Goal: Task Accomplishment & Management: Complete application form

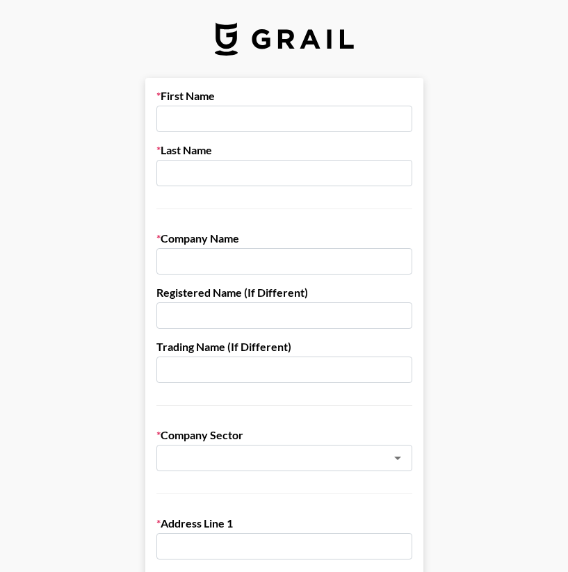
click at [197, 108] on input "text" at bounding box center [284, 119] width 256 height 26
type input "[PERSON_NAME]"
click at [181, 181] on input "text" at bounding box center [284, 173] width 256 height 26
type input "[PERSON_NAME]"
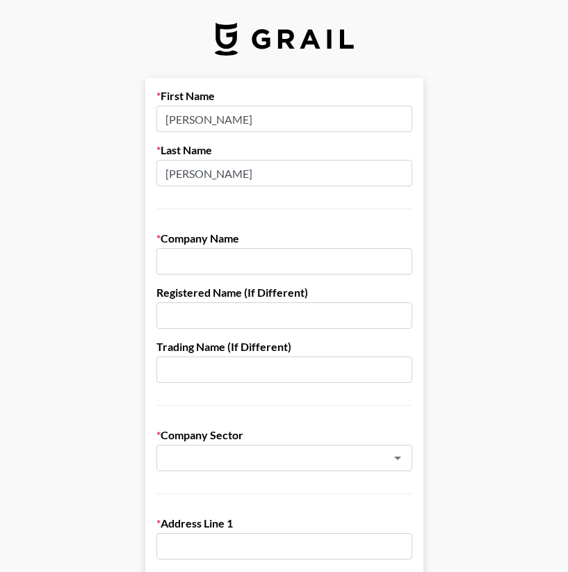
click at [177, 267] on input "text" at bounding box center [284, 261] width 256 height 26
type input "boom records"
click at [193, 306] on input "text" at bounding box center [284, 315] width 256 height 26
type input "boom records"
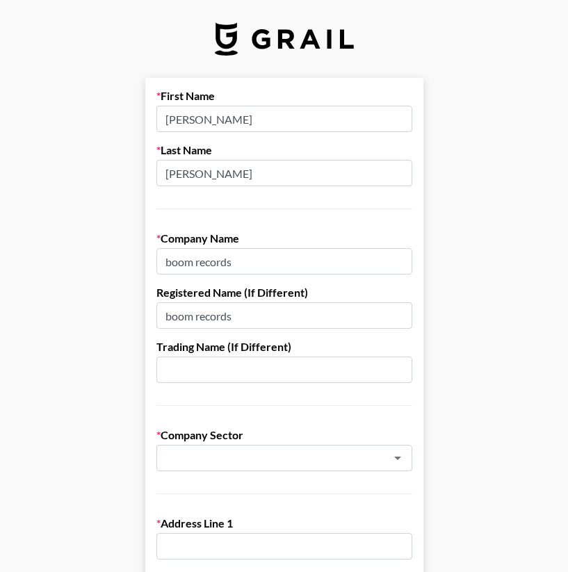
click at [208, 377] on input "text" at bounding box center [284, 370] width 256 height 26
type input "boom records"
click at [222, 464] on input "text" at bounding box center [266, 458] width 202 height 16
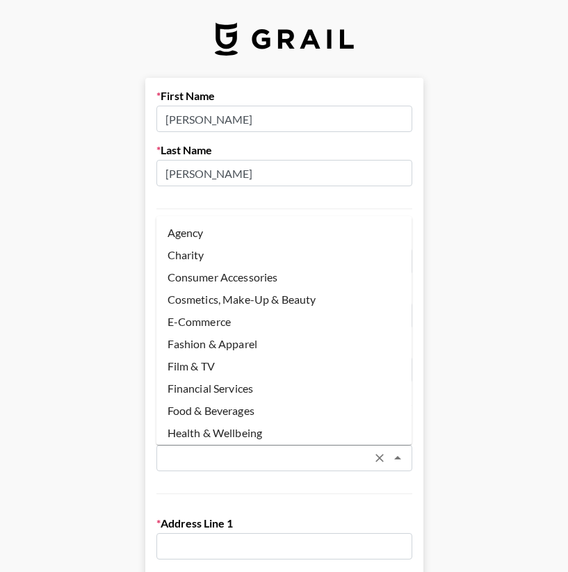
scroll to position [94, 0]
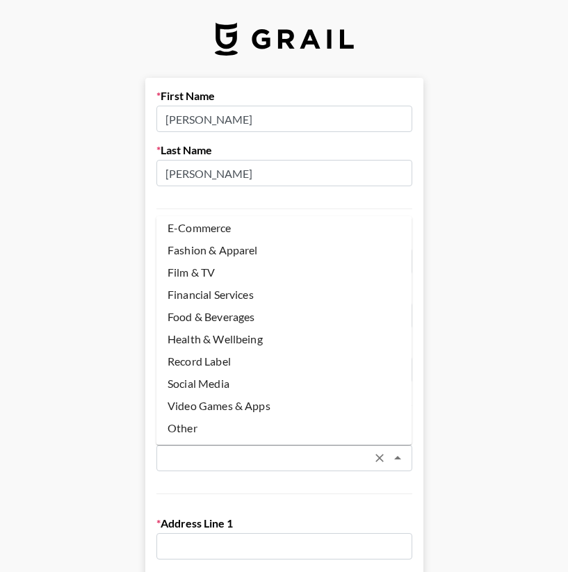
click at [222, 362] on li "Record Label" at bounding box center [284, 361] width 256 height 22
type input "Record Label"
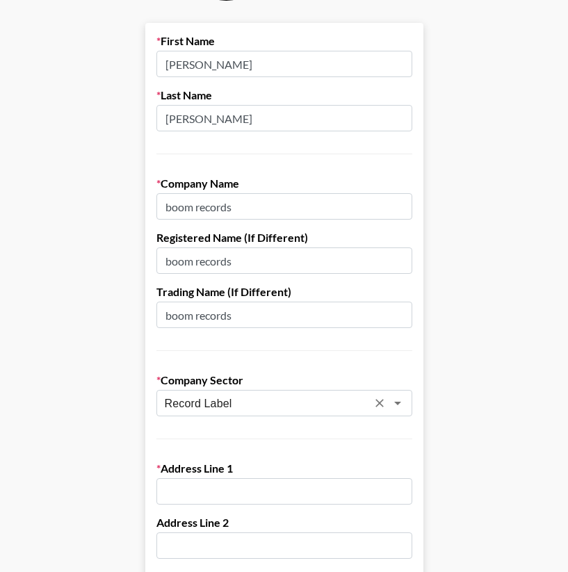
scroll to position [76, 0]
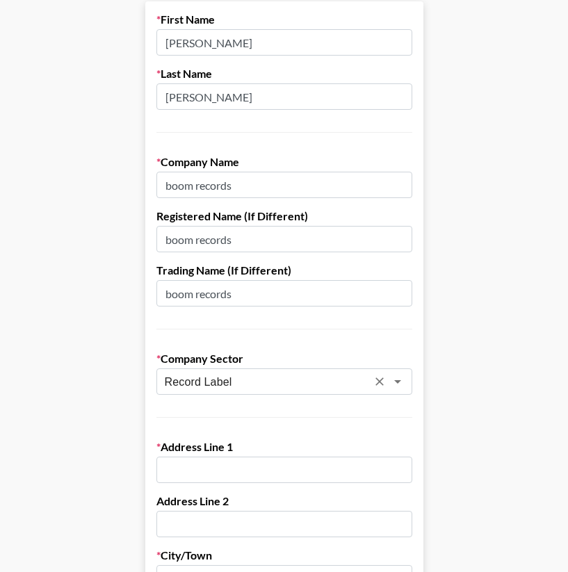
click at [222, 466] on input "text" at bounding box center [284, 470] width 256 height 26
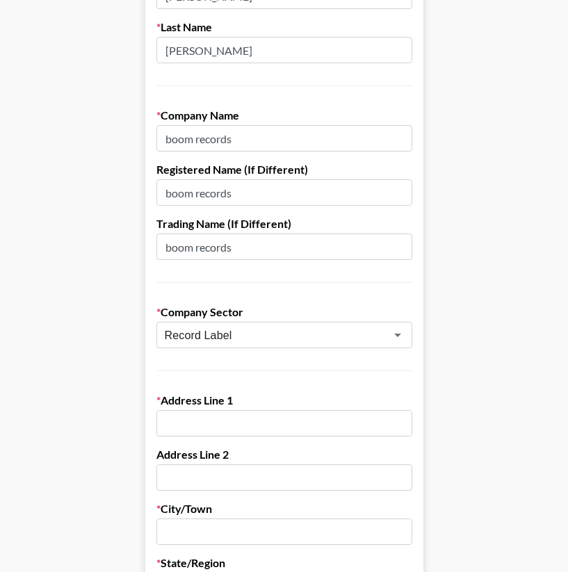
click at [210, 419] on input "text" at bounding box center [284, 423] width 256 height 26
click at [296, 254] on input "boom records" at bounding box center [284, 247] width 256 height 26
type input "boom records llc"
click at [208, 429] on input "text" at bounding box center [284, 423] width 256 height 26
paste input "1119 POINSETTIA [STREET_ADDRESS]. Thanks!"
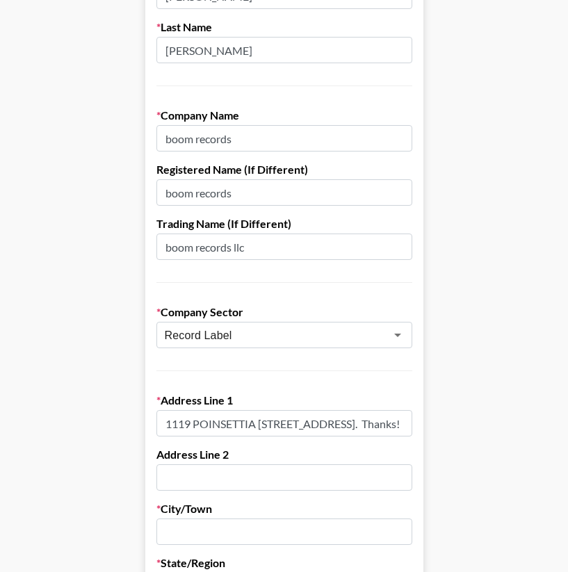
scroll to position [0, 117]
drag, startPoint x: 364, startPoint y: 421, endPoint x: 528, endPoint y: 425, distance: 164.8
click at [528, 425] on main "First Name [PERSON_NAME] Last Name [PERSON_NAME] Company Name boom records Regi…" at bounding box center [284, 555] width 546 height 1200
drag, startPoint x: 375, startPoint y: 427, endPoint x: 511, endPoint y: 426, distance: 136.2
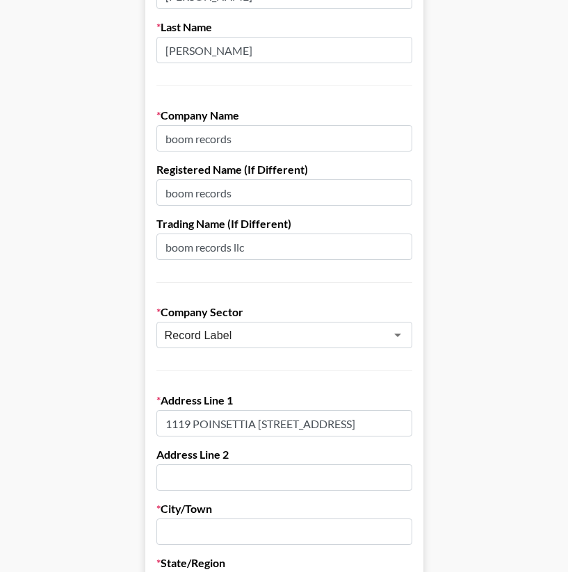
click at [511, 426] on main "First Name [PERSON_NAME] Last Name [PERSON_NAME] Company Name boom records Regi…" at bounding box center [284, 555] width 546 height 1200
drag, startPoint x: 405, startPoint y: 423, endPoint x: 23, endPoint y: 421, distance: 382.3
click at [23, 421] on main "First Name [PERSON_NAME] Last Name [PERSON_NAME] Company Name boom records Regi…" at bounding box center [284, 555] width 546 height 1200
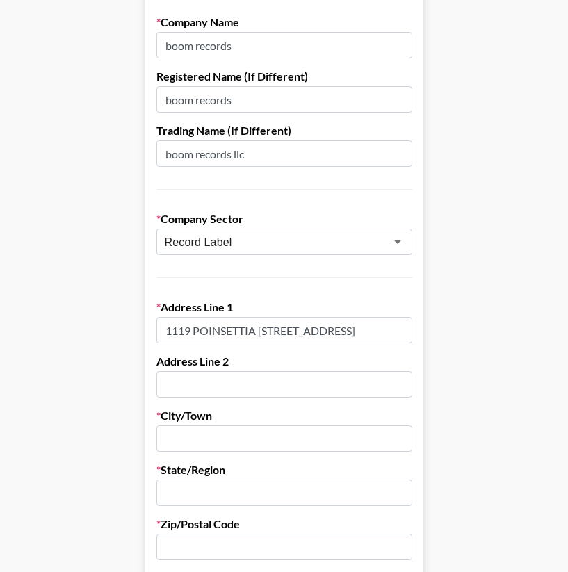
scroll to position [215, 0]
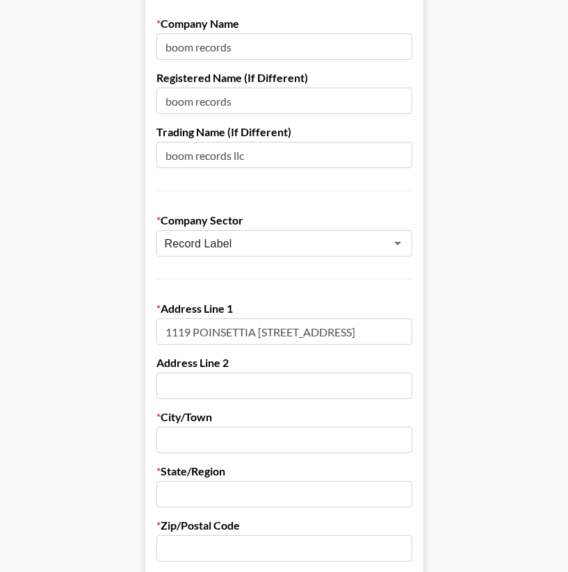
click at [199, 437] on input "text" at bounding box center [284, 440] width 256 height 26
drag, startPoint x: 322, startPoint y: 331, endPoint x: 352, endPoint y: 336, distance: 30.3
click at [352, 336] on input "1119 POINSETTIA [STREET_ADDRESS]" at bounding box center [284, 331] width 256 height 26
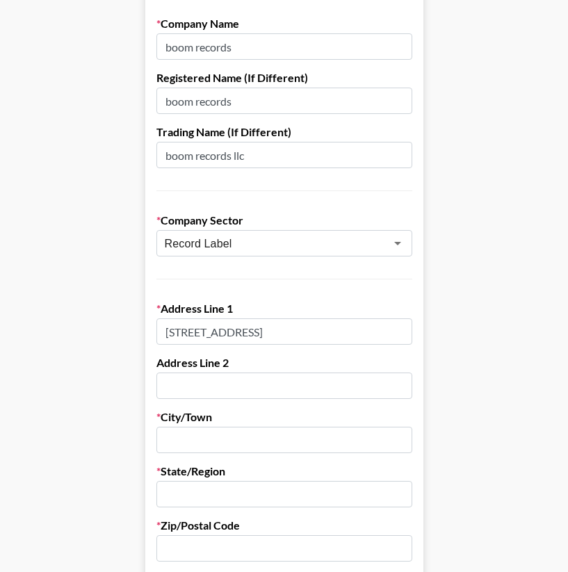
type input "1119 POINSETTIA [STREET_ADDRESS]"
click at [222, 389] on input "text" at bounding box center [284, 386] width 256 height 26
click at [211, 435] on input "text" at bounding box center [284, 440] width 256 height 26
paste input "[GEOGRAPHIC_DATA]"
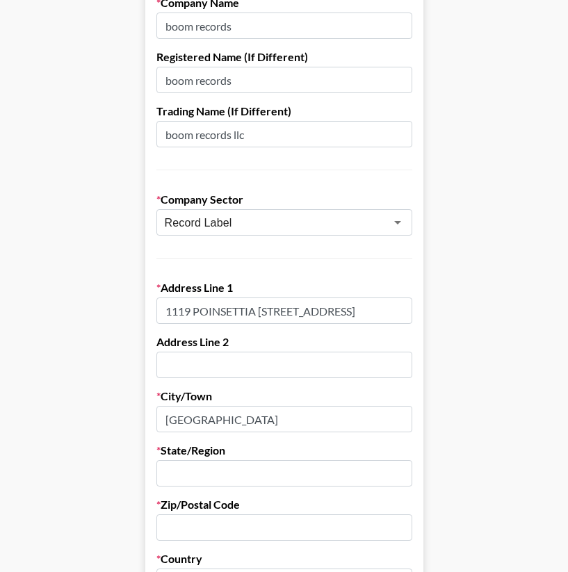
type input "[GEOGRAPHIC_DATA]"
click at [243, 475] on input "text" at bounding box center [284, 473] width 256 height 26
type input "ca"
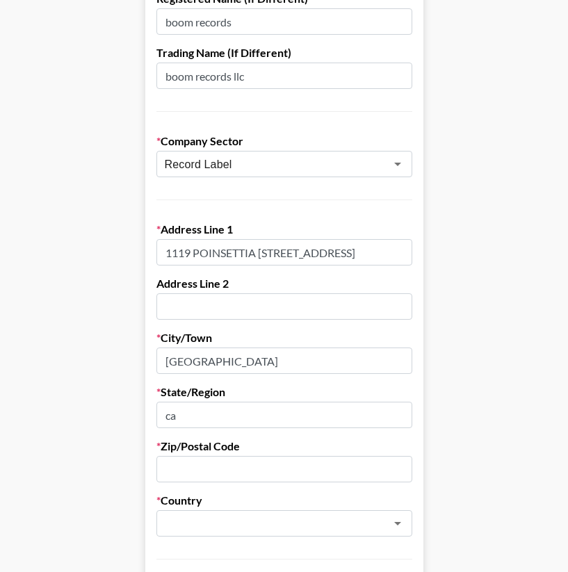
scroll to position [307, 0]
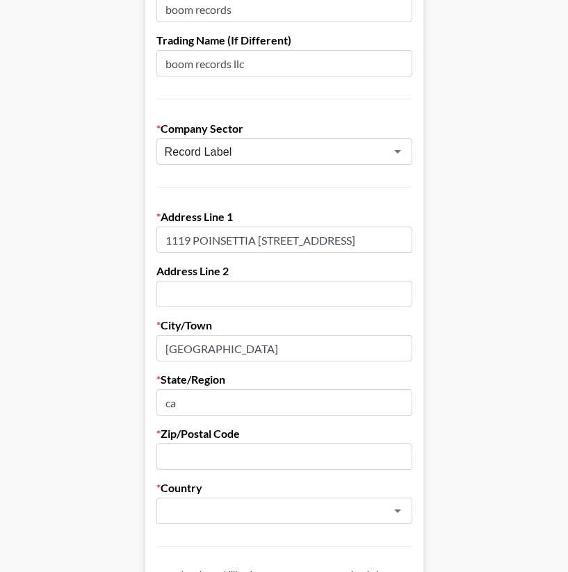
click at [213, 453] on input "text" at bounding box center [284, 456] width 256 height 26
drag, startPoint x: 445, startPoint y: 241, endPoint x: 475, endPoint y: 241, distance: 30.6
click at [475, 241] on main "First Name [PERSON_NAME] Last Name [PERSON_NAME] Company Name boom records Regi…" at bounding box center [284, 371] width 546 height 1200
click at [373, 241] on input "1119 POINSETTIA [STREET_ADDRESS]" at bounding box center [284, 240] width 256 height 26
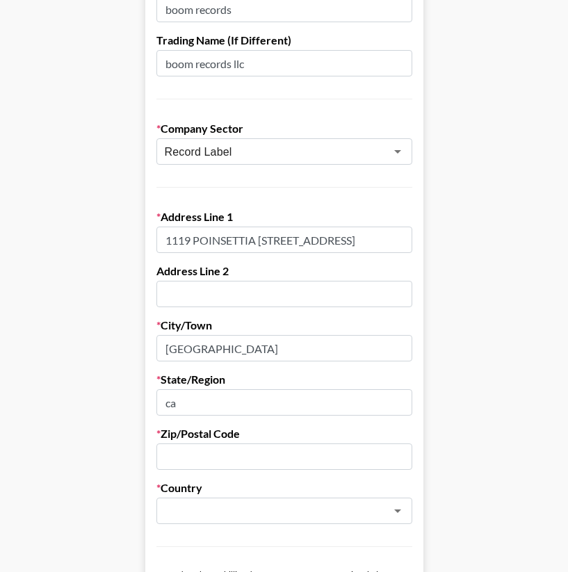
drag, startPoint x: 373, startPoint y: 241, endPoint x: 420, endPoint y: 241, distance: 47.3
click at [420, 241] on form "First Name [PERSON_NAME] Last Name [PERSON_NAME] Company Name boom records Regi…" at bounding box center [284, 371] width 278 height 1200
click at [225, 454] on input "text" at bounding box center [284, 456] width 256 height 26
paste input "90046"
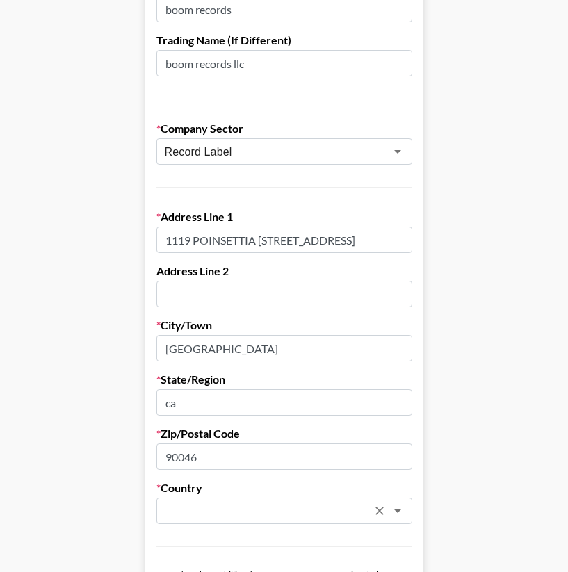
type input "90046"
click at [195, 516] on input "text" at bounding box center [266, 511] width 202 height 16
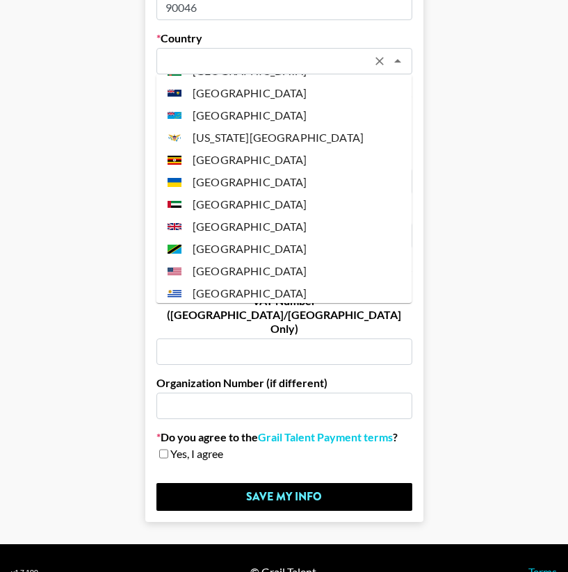
scroll to position [5195, 0]
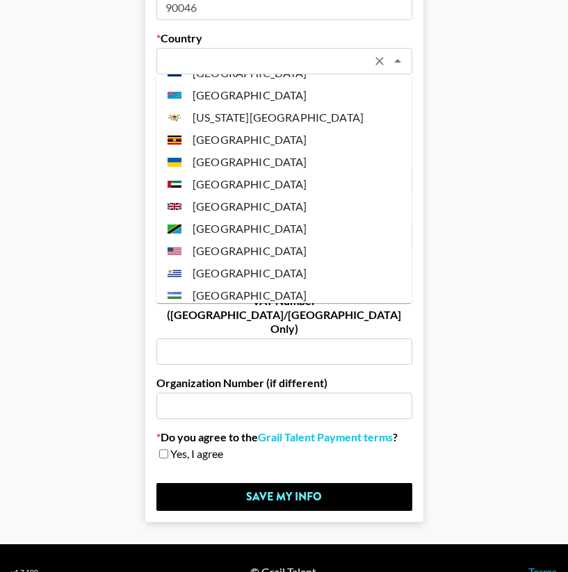
click at [272, 240] on li "[GEOGRAPHIC_DATA]" at bounding box center [284, 251] width 256 height 22
type input "[GEOGRAPHIC_DATA]"
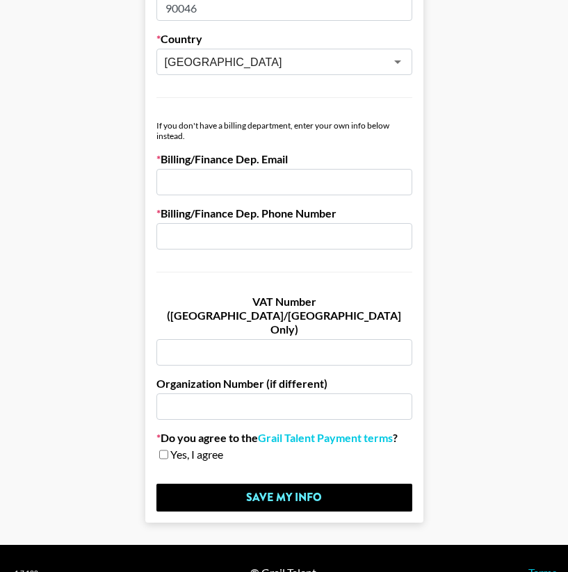
scroll to position [699, 0]
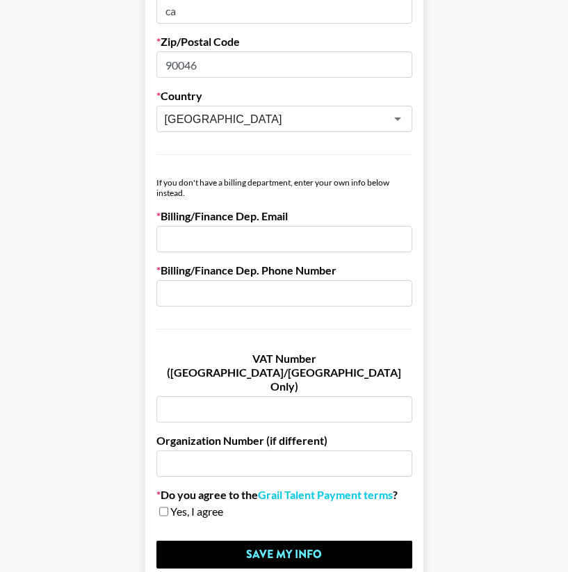
click at [285, 247] on input "email" at bounding box center [284, 239] width 256 height 26
type input "[PERSON_NAME][EMAIL_ADDRESS][DOMAIN_NAME]"
click at [264, 302] on input "text" at bounding box center [284, 293] width 256 height 26
type input "email is best"
click at [247, 396] on input "text" at bounding box center [284, 409] width 256 height 26
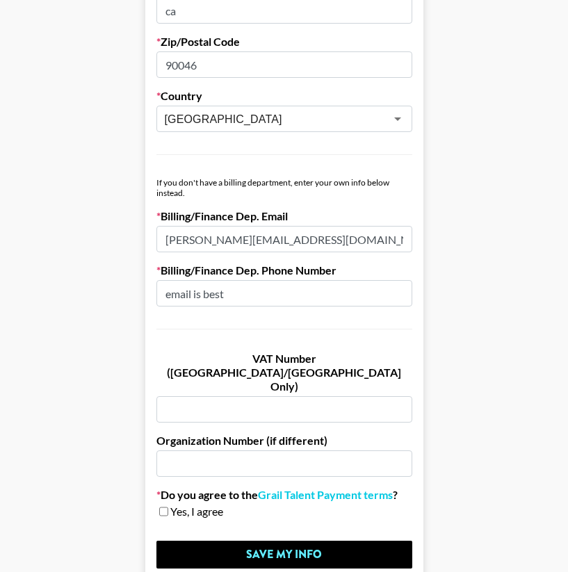
click at [219, 450] on input "text" at bounding box center [284, 463] width 256 height 26
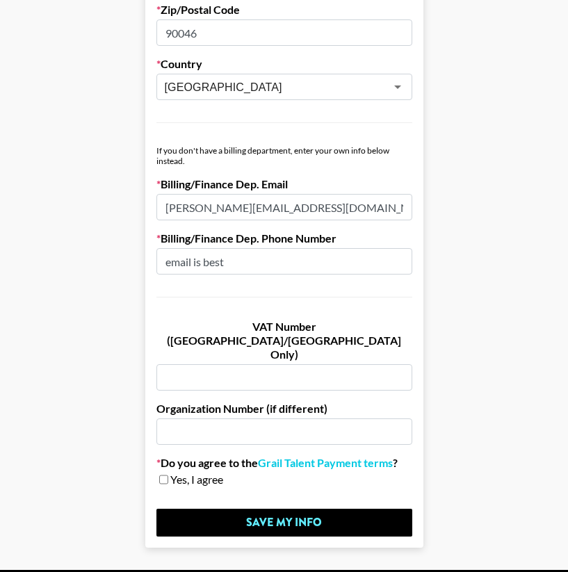
scroll to position [734, 0]
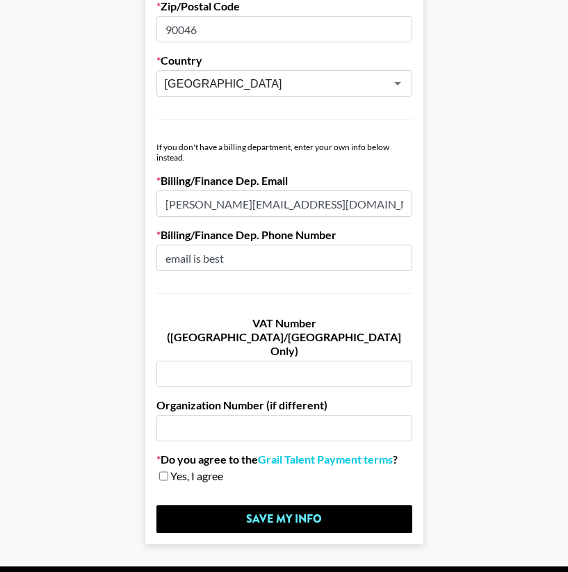
click at [156, 469] on div "Yes, I agree" at bounding box center [284, 476] width 256 height 14
click at [166, 471] on input "checkbox" at bounding box center [163, 476] width 9 height 10
checkbox input "true"
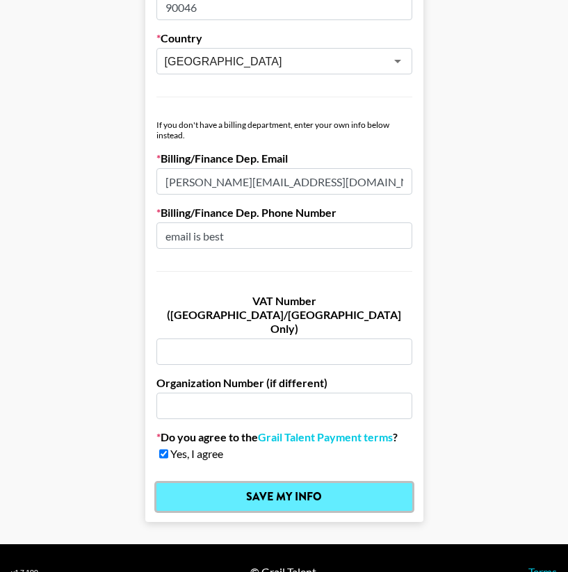
click at [271, 483] on input "Save My Info" at bounding box center [284, 497] width 256 height 28
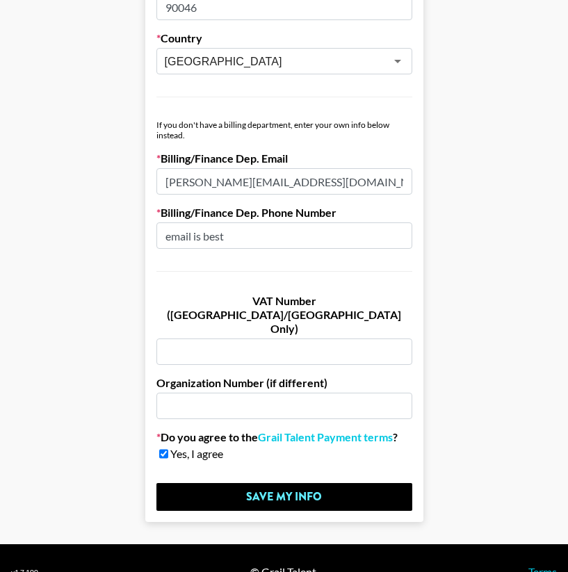
scroll to position [0, 0]
